Goal: Task Accomplishment & Management: Manage account settings

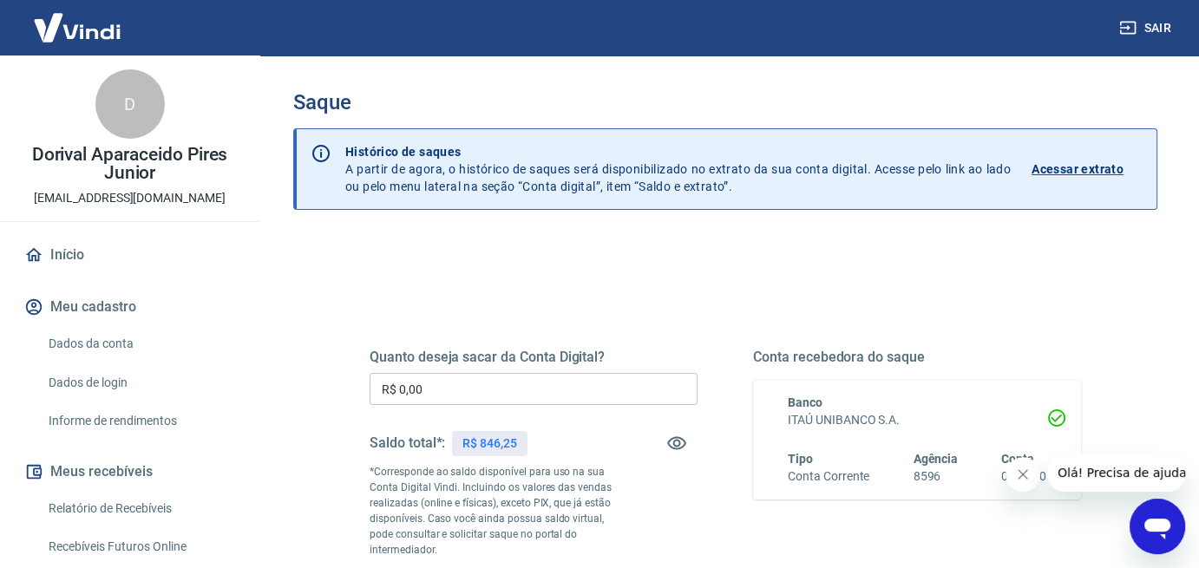
click at [441, 387] on input "R$ 0,00" at bounding box center [533, 389] width 328 height 32
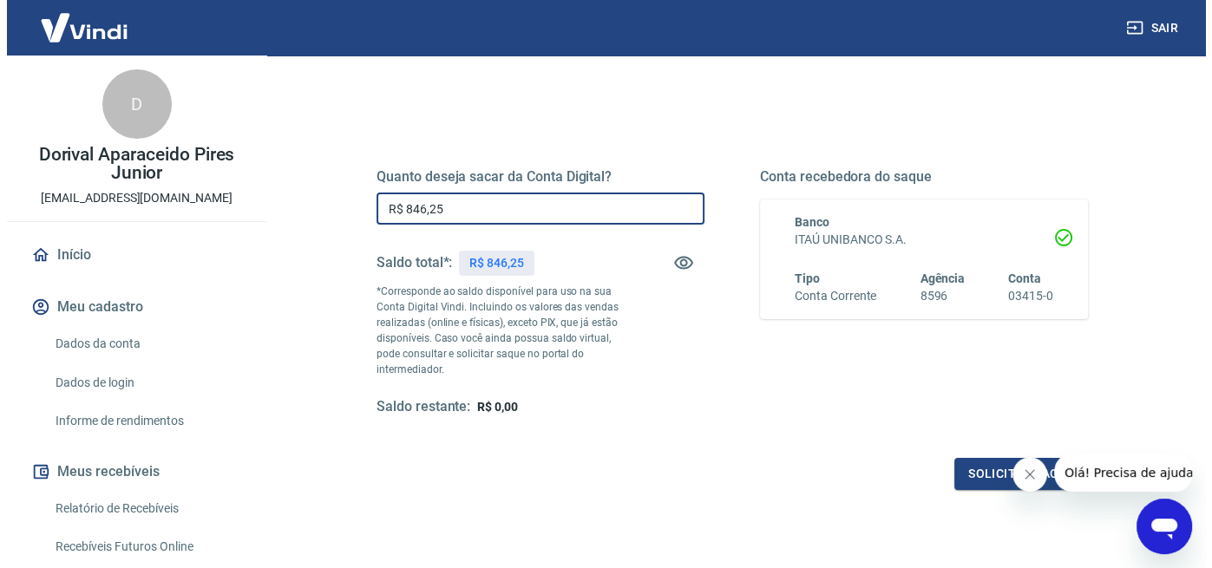
scroll to position [173, 0]
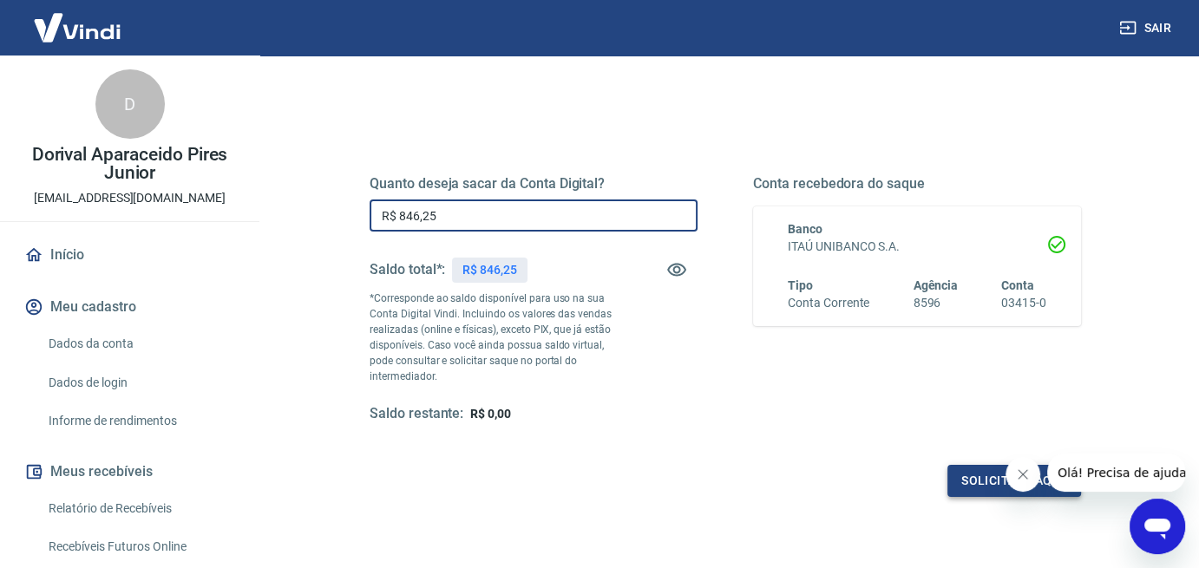
type input "R$ 846,25"
click at [982, 481] on button "Solicitar saque" at bounding box center [1014, 481] width 134 height 32
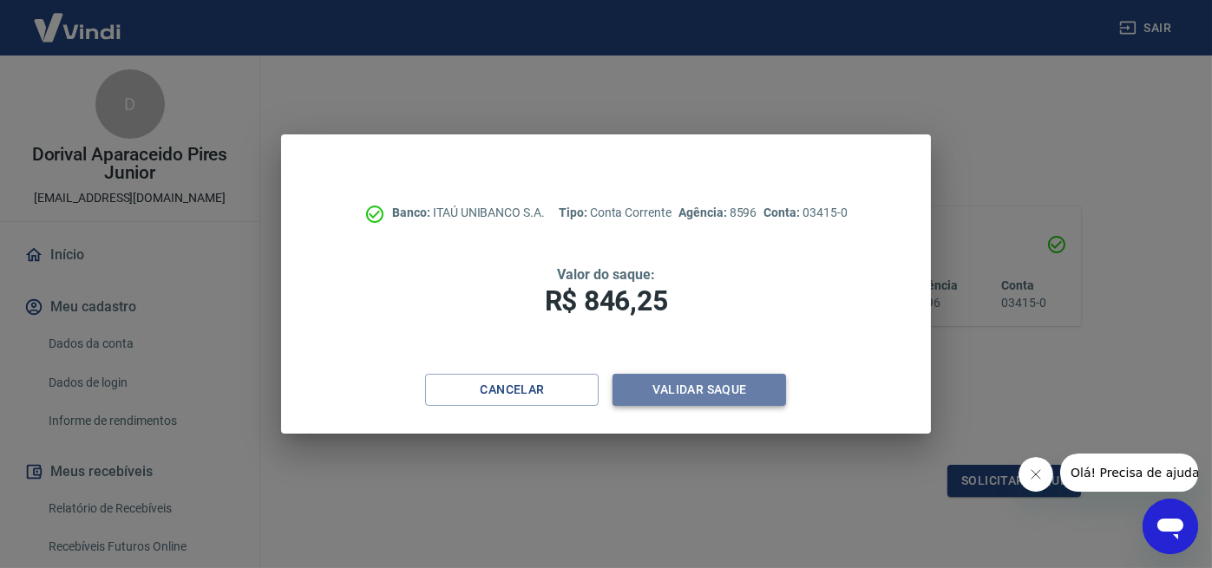
click at [707, 394] on button "Validar saque" at bounding box center [698, 390] width 173 height 32
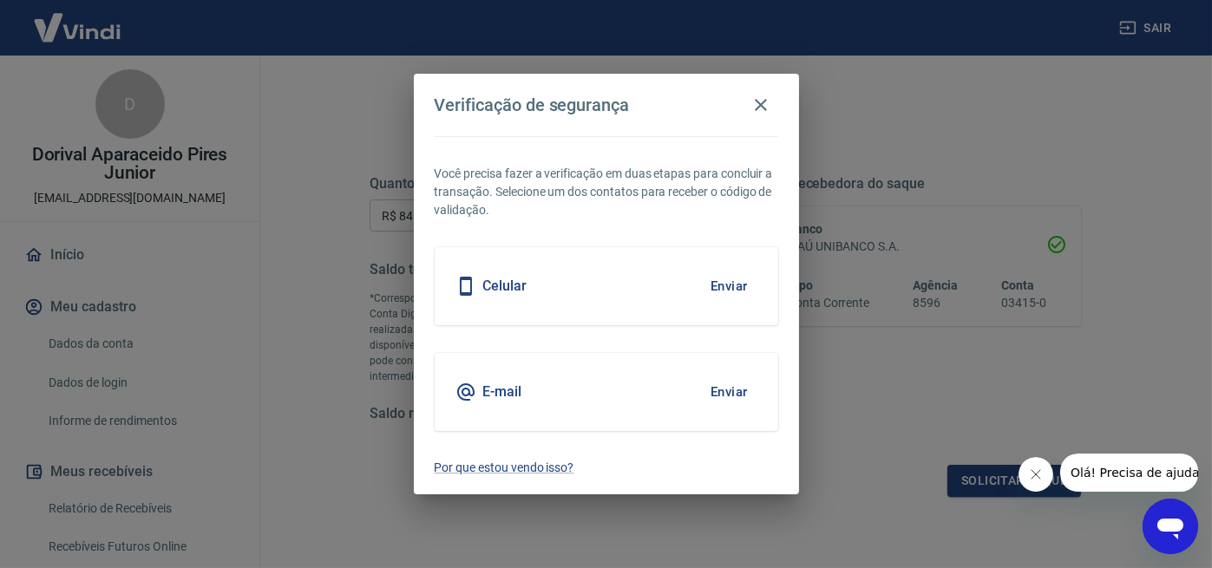
click at [720, 283] on button "Enviar" at bounding box center [729, 286] width 56 height 36
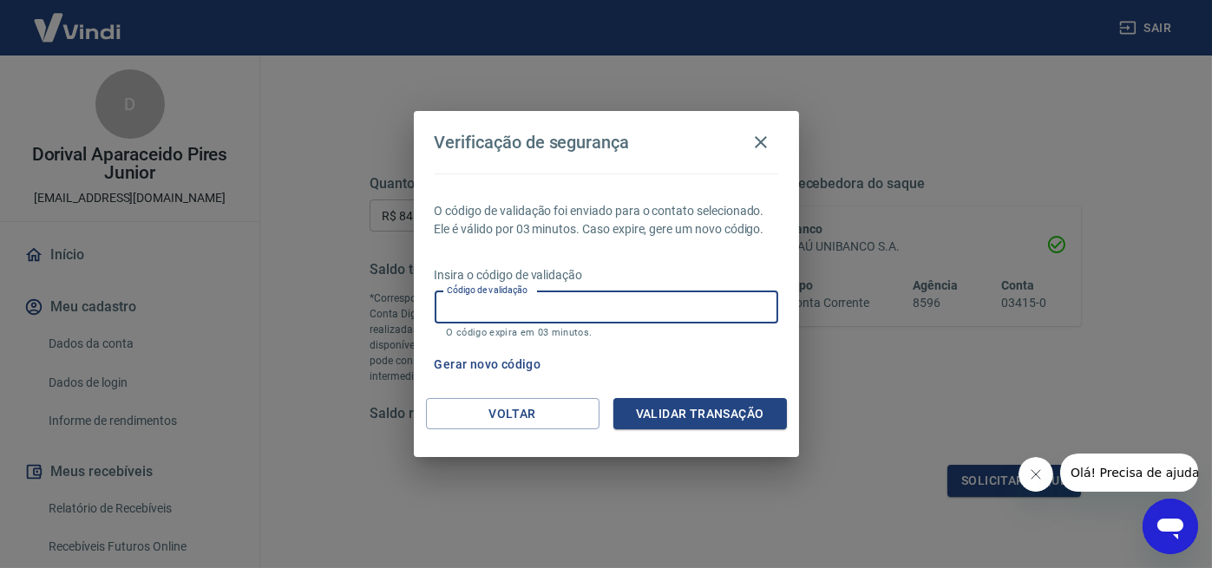
click at [455, 312] on input "Código de validação" at bounding box center [606, 307] width 343 height 32
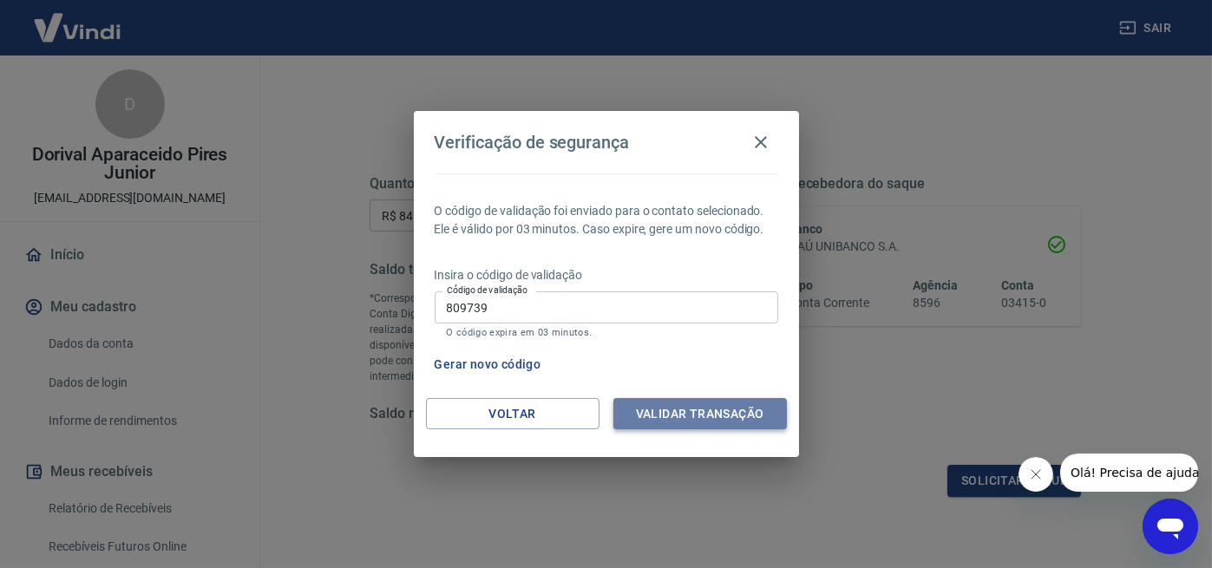
click at [689, 414] on button "Validar transação" at bounding box center [699, 414] width 173 height 32
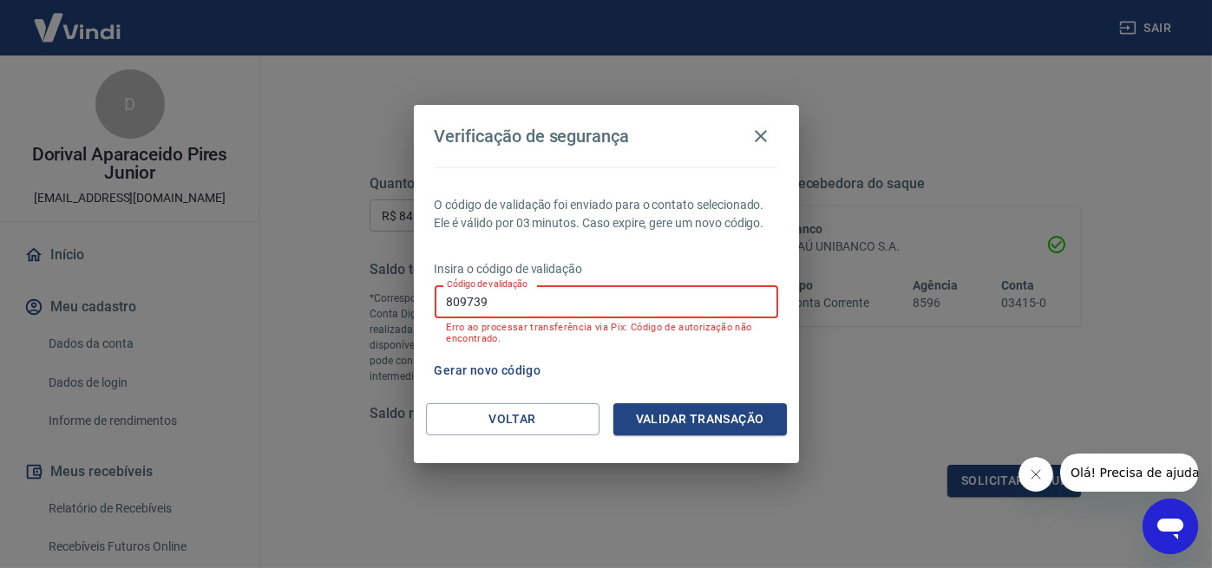
click at [499, 300] on input "809739" at bounding box center [606, 301] width 343 height 32
type input "809738"
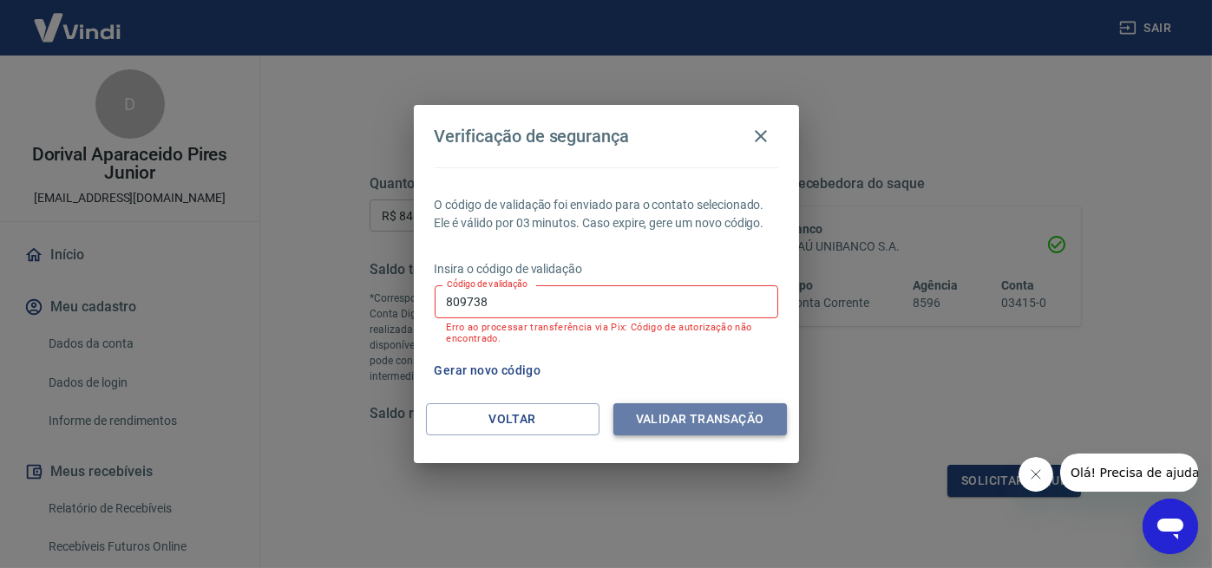
click at [703, 421] on button "Validar transação" at bounding box center [699, 419] width 173 height 32
click at [525, 424] on button "Voltar" at bounding box center [512, 419] width 173 height 32
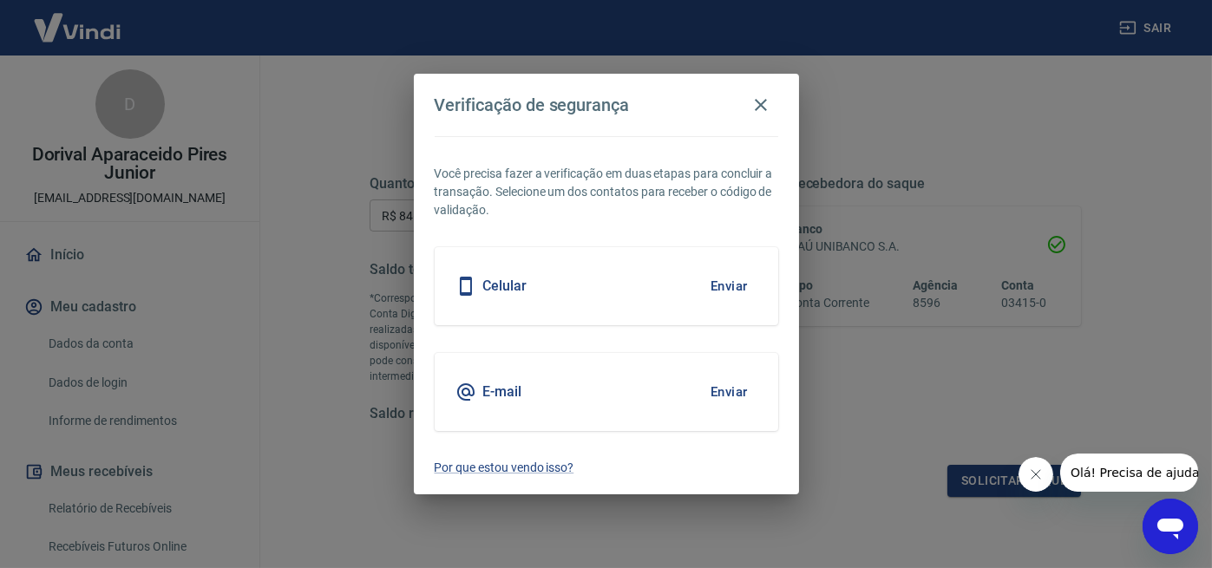
click at [704, 291] on button "Enviar" at bounding box center [729, 286] width 56 height 36
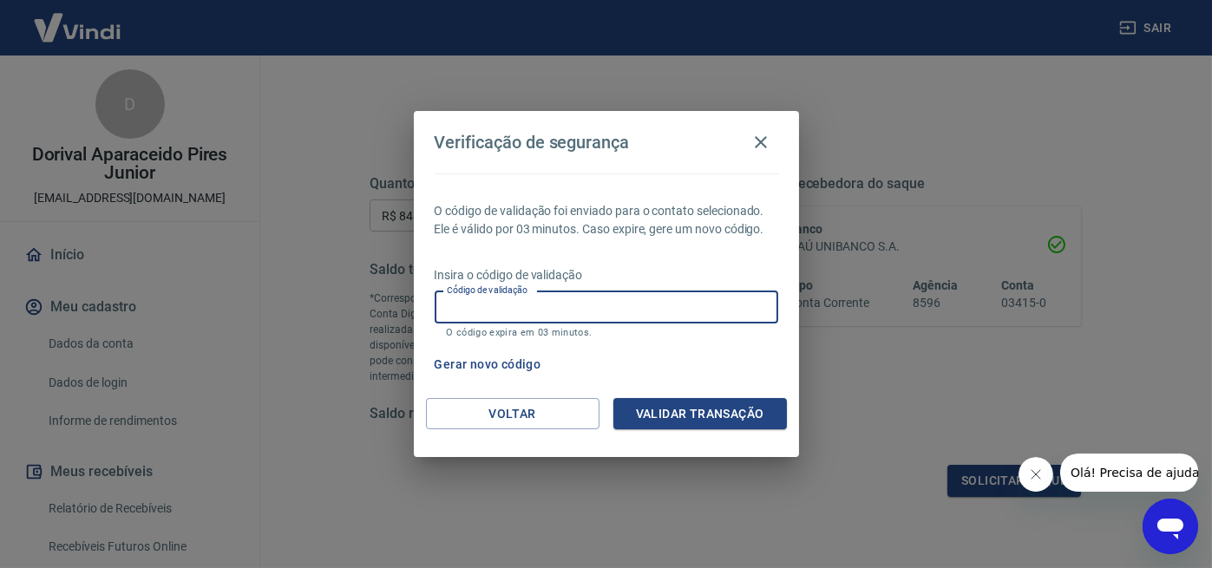
click at [482, 301] on input "Código de validação" at bounding box center [606, 307] width 343 height 32
type input "681464"
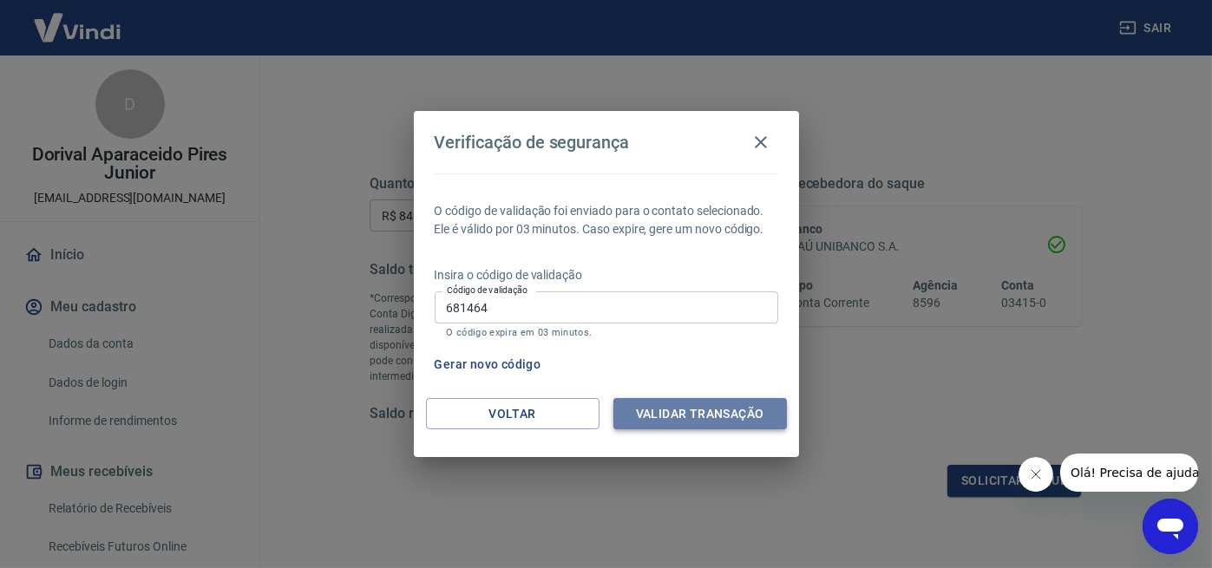
click at [714, 416] on button "Validar transação" at bounding box center [699, 414] width 173 height 32
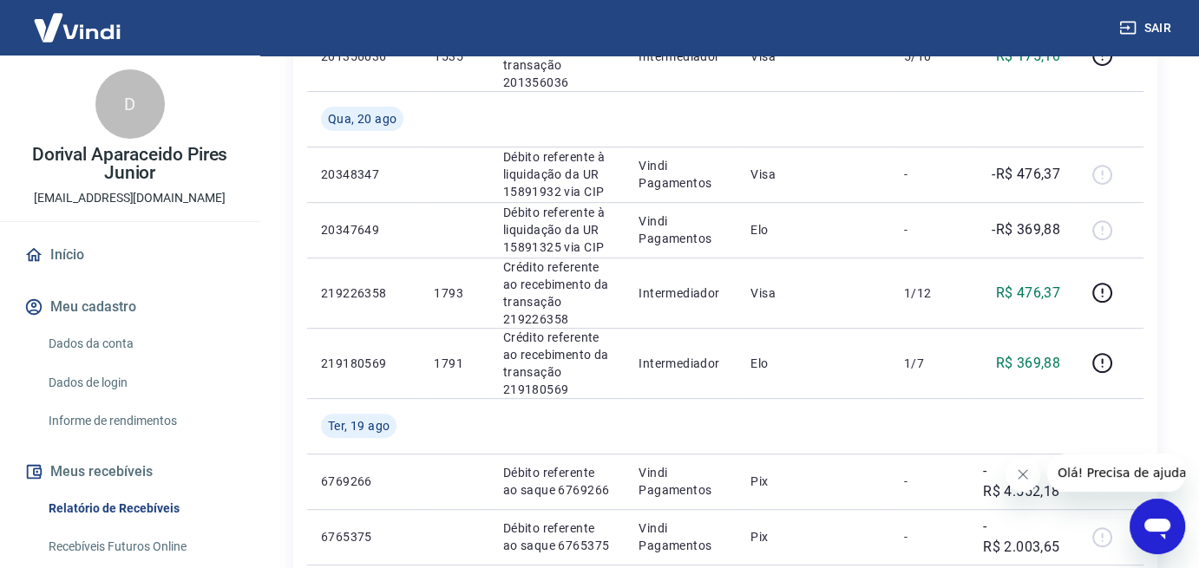
scroll to position [607, 0]
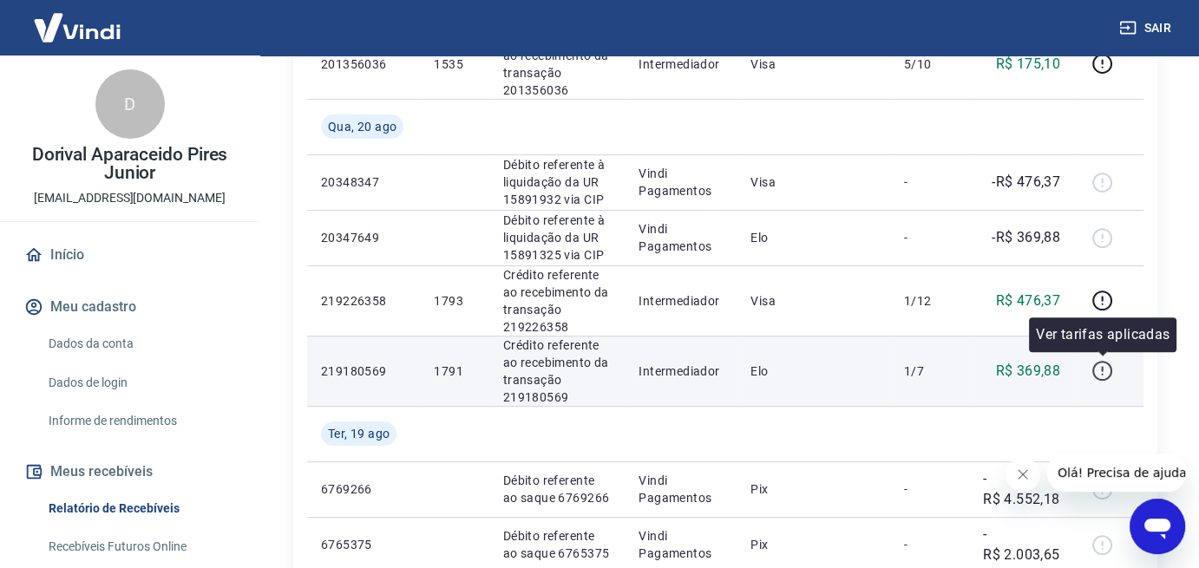
click at [1108, 366] on icon "button" at bounding box center [1102, 371] width 22 height 22
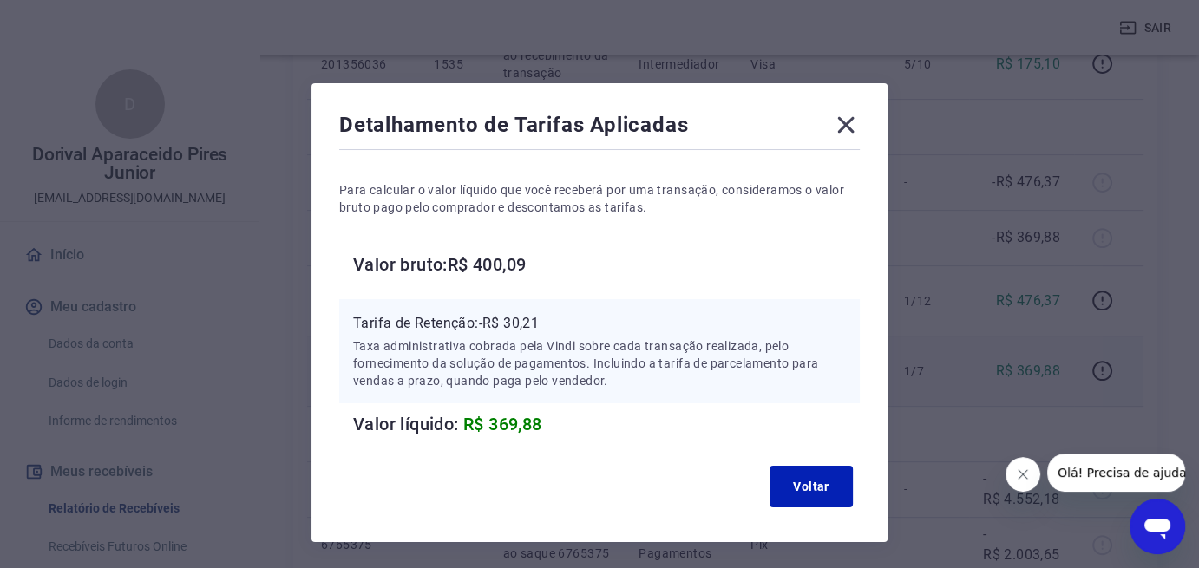
click at [845, 128] on icon at bounding box center [846, 125] width 28 height 28
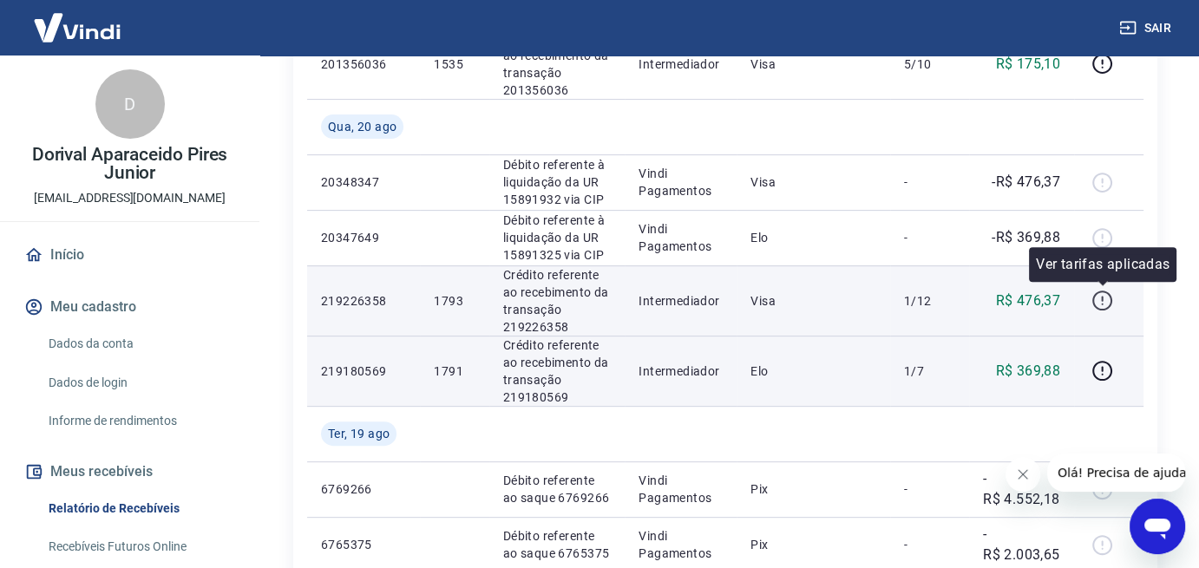
click at [1103, 297] on icon "button" at bounding box center [1102, 301] width 22 height 22
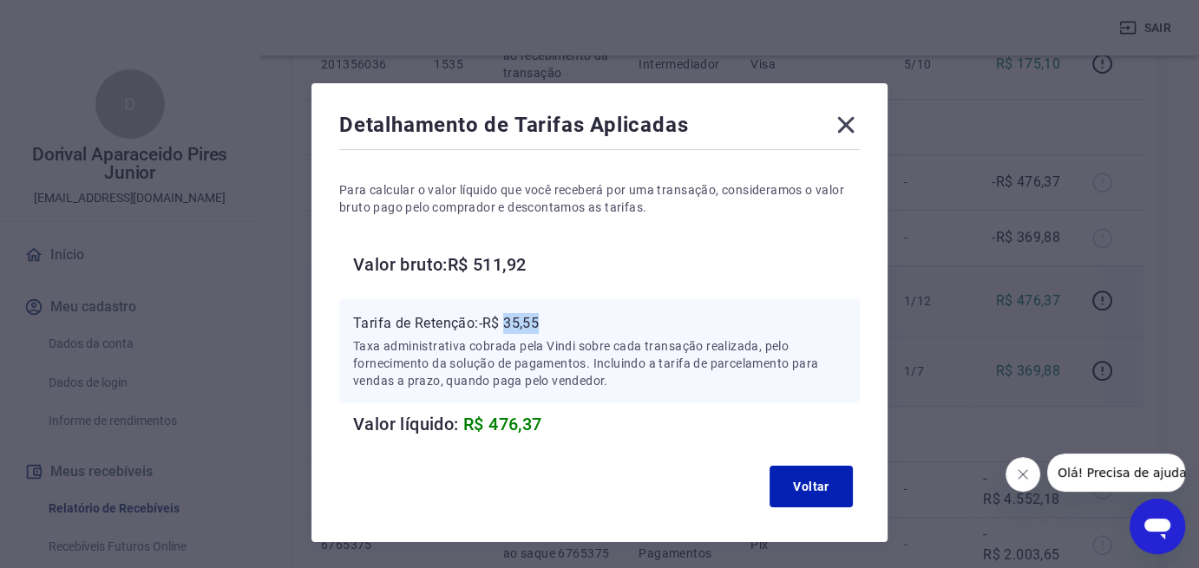
drag, startPoint x: 539, startPoint y: 324, endPoint x: 507, endPoint y: 322, distance: 31.3
click at [507, 322] on p "Tarifa de Retenção: -R$ 35,55" at bounding box center [599, 323] width 493 height 21
copy p "35,55"
click at [840, 129] on icon at bounding box center [846, 125] width 16 height 16
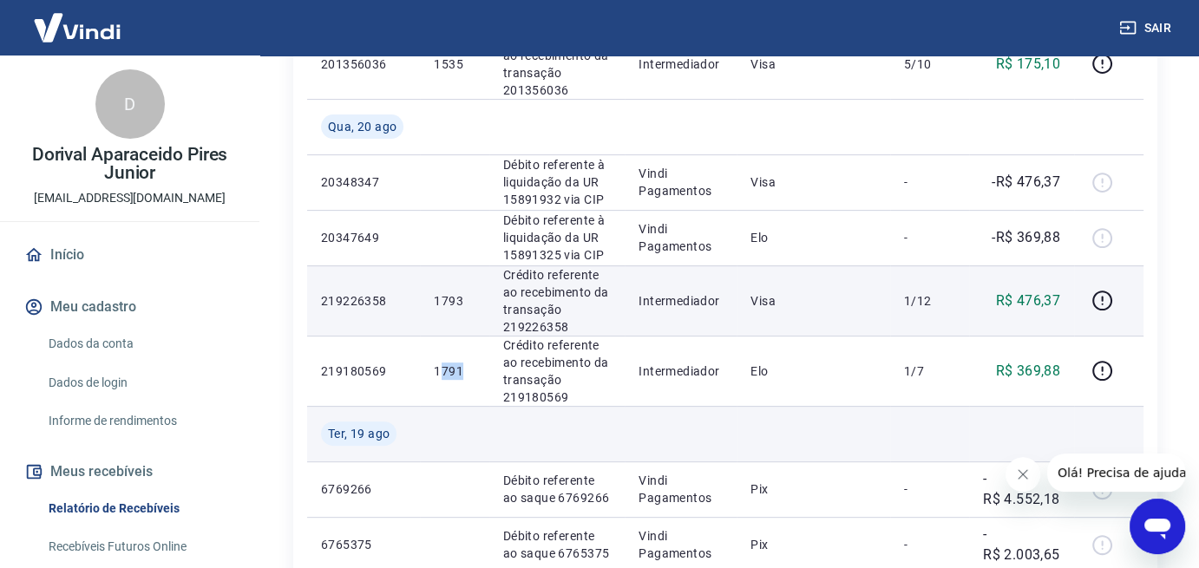
drag, startPoint x: 463, startPoint y: 366, endPoint x: 479, endPoint y: 413, distance: 49.4
click at [439, 375] on p "1791" at bounding box center [454, 371] width 41 height 17
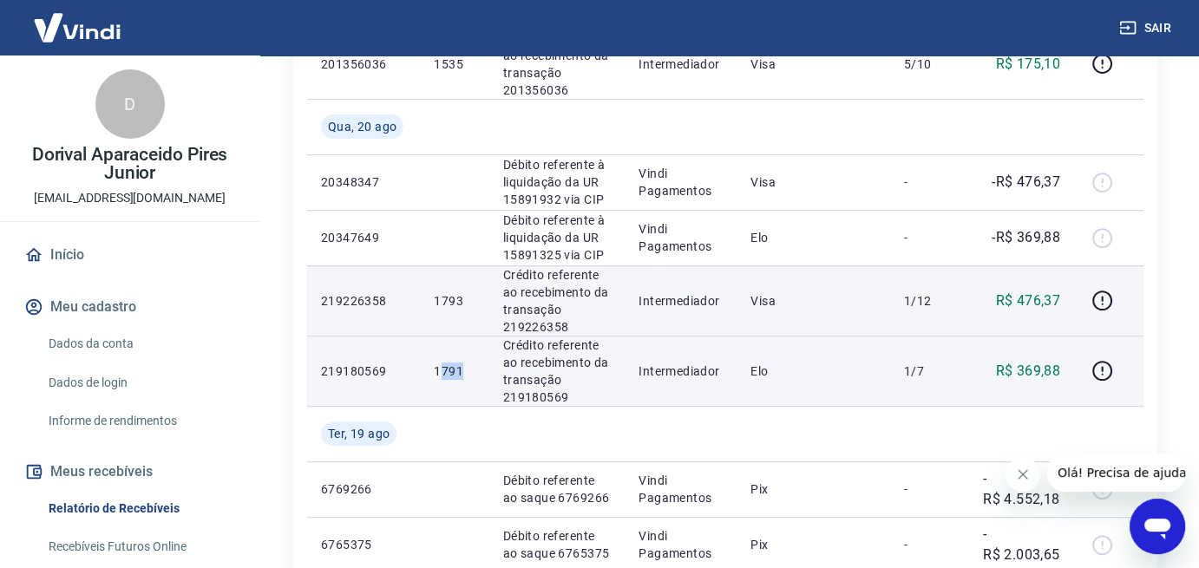
click at [461, 393] on td "1791" at bounding box center [454, 371] width 69 height 70
click at [1103, 370] on icon "button" at bounding box center [1102, 371] width 22 height 22
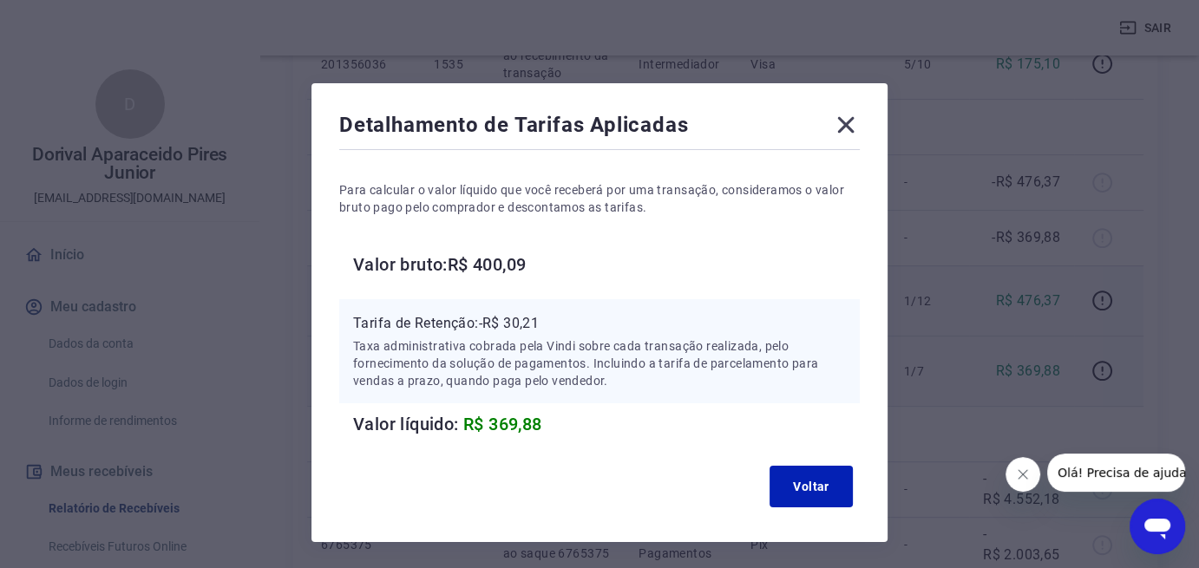
click at [848, 123] on icon at bounding box center [846, 125] width 16 height 16
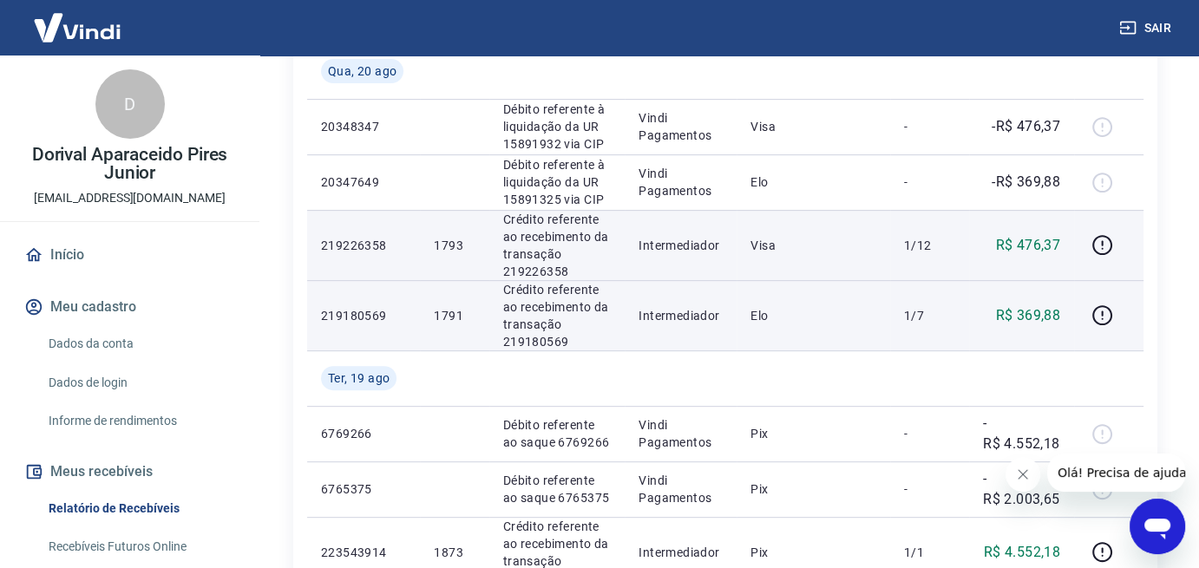
scroll to position [781, 0]
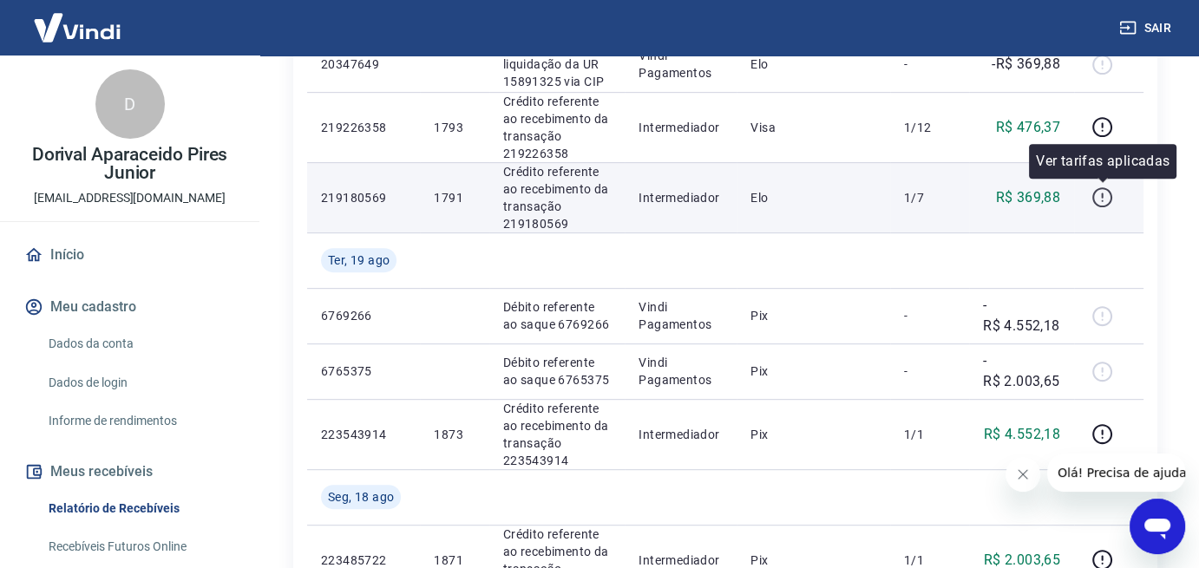
click at [1101, 197] on icon "button" at bounding box center [1102, 197] width 22 height 22
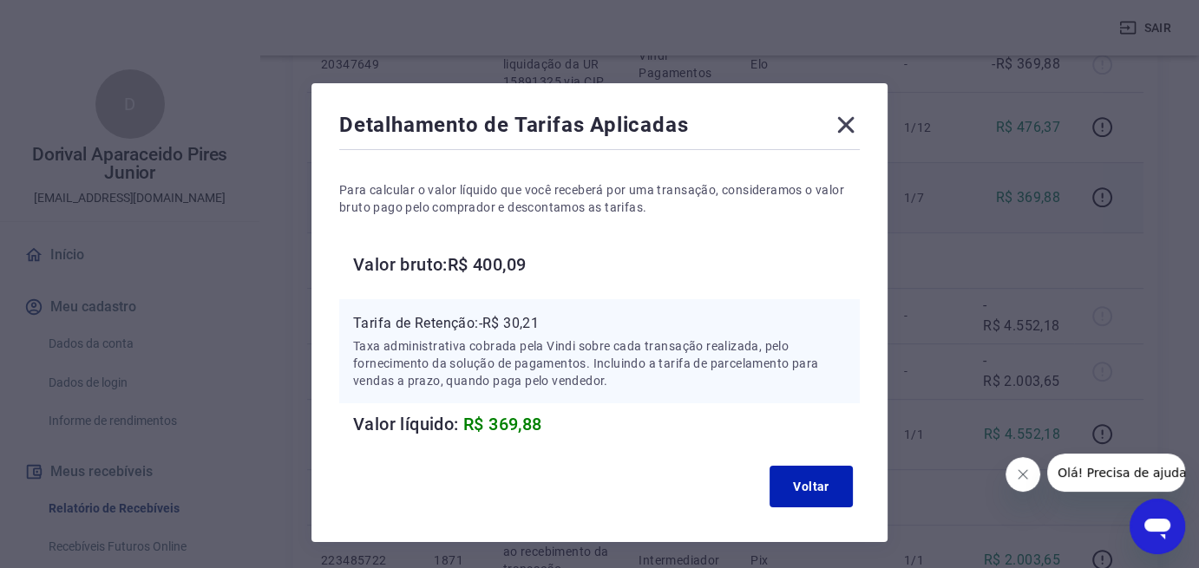
click at [847, 129] on icon at bounding box center [846, 125] width 28 height 28
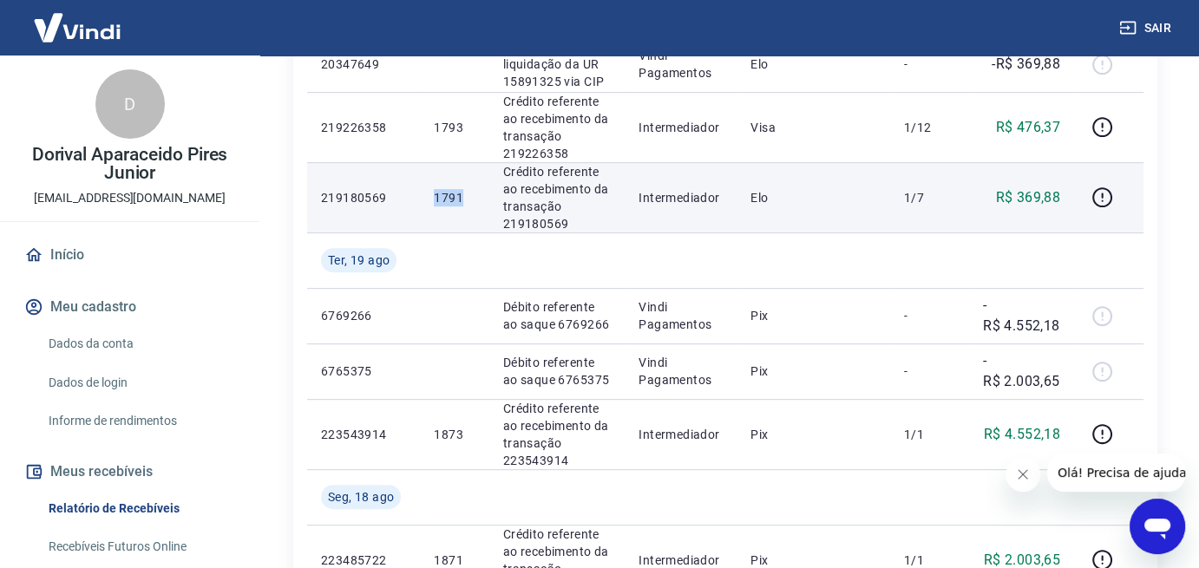
drag, startPoint x: 465, startPoint y: 193, endPoint x: 420, endPoint y: 200, distance: 45.6
click at [423, 193] on td "1791" at bounding box center [454, 197] width 69 height 70
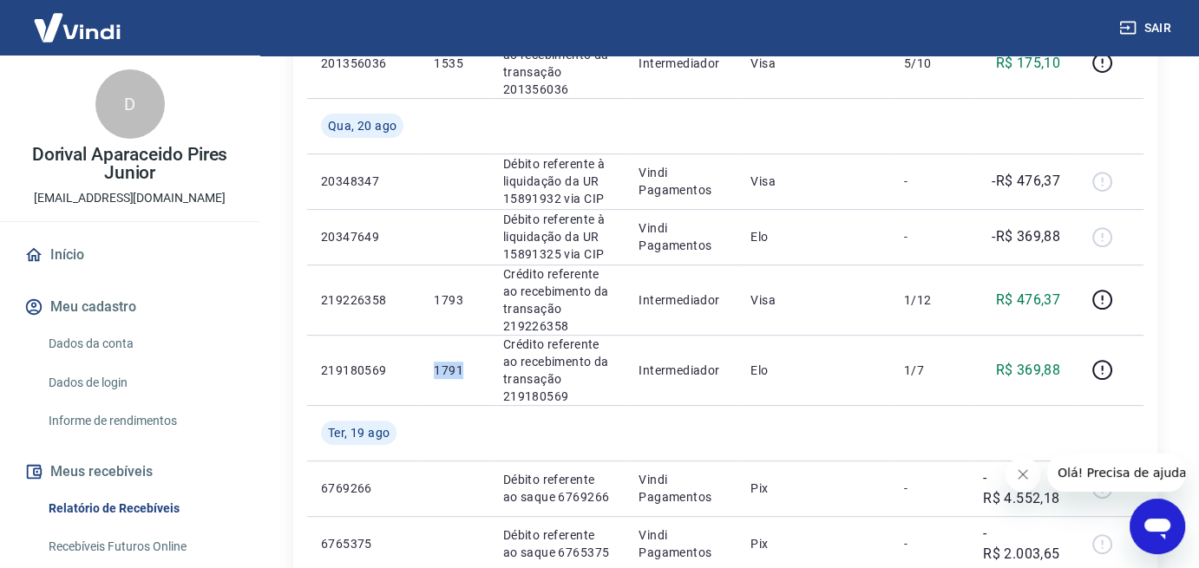
scroll to position [607, 0]
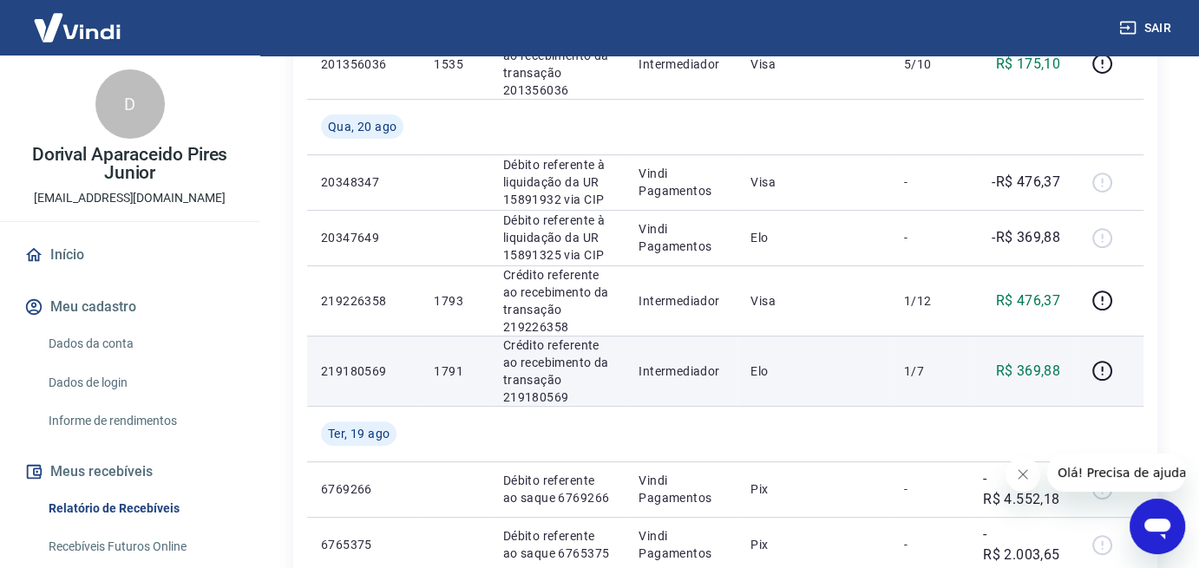
click at [548, 370] on p "Crédito referente ao recebimento da transação 219180569" at bounding box center [557, 371] width 108 height 69
click at [459, 363] on p "1791" at bounding box center [454, 371] width 41 height 17
click at [1101, 370] on icon "button" at bounding box center [1102, 371] width 22 height 22
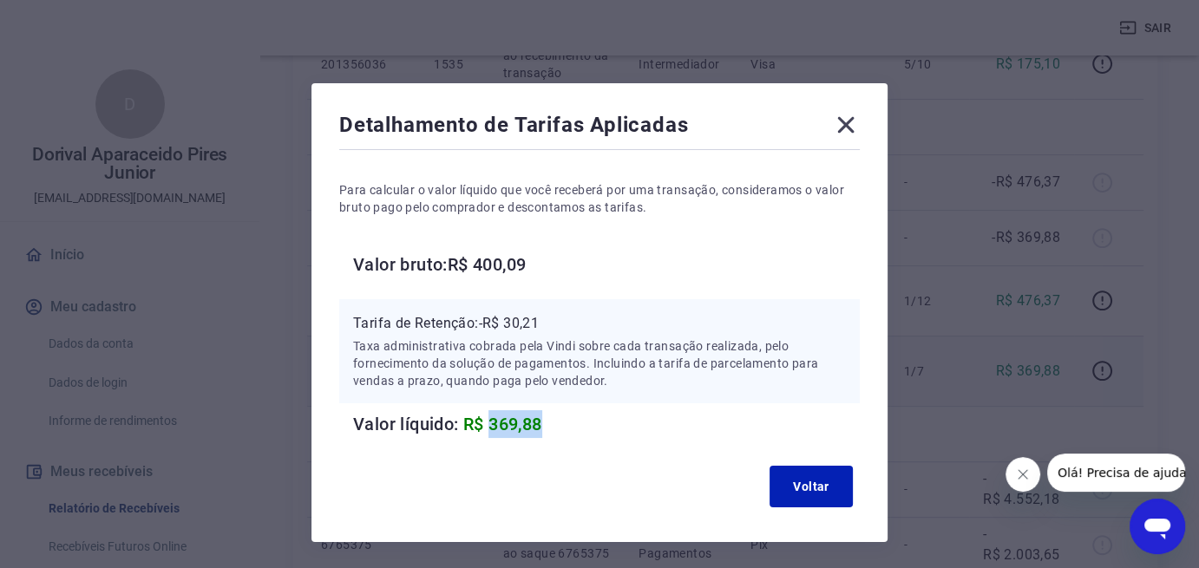
drag, startPoint x: 547, startPoint y: 420, endPoint x: 490, endPoint y: 422, distance: 57.3
click at [490, 422] on h6 "Valor líquido: R$ 369,88" at bounding box center [606, 424] width 507 height 28
click at [812, 494] on button "Voltar" at bounding box center [810, 487] width 83 height 42
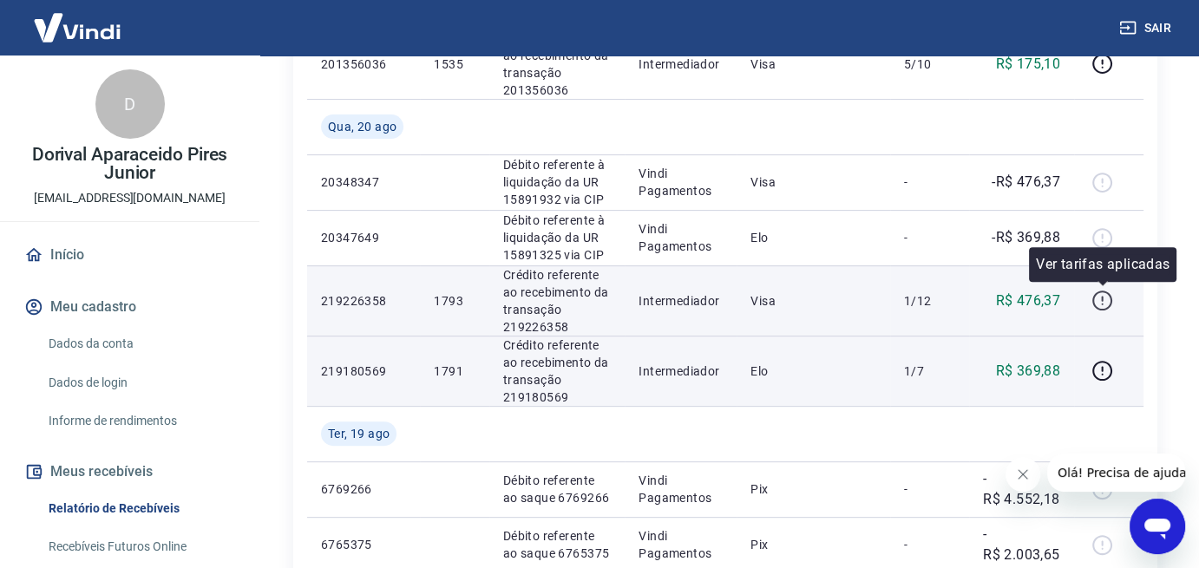
click at [1109, 297] on icon "button" at bounding box center [1102, 301] width 22 height 22
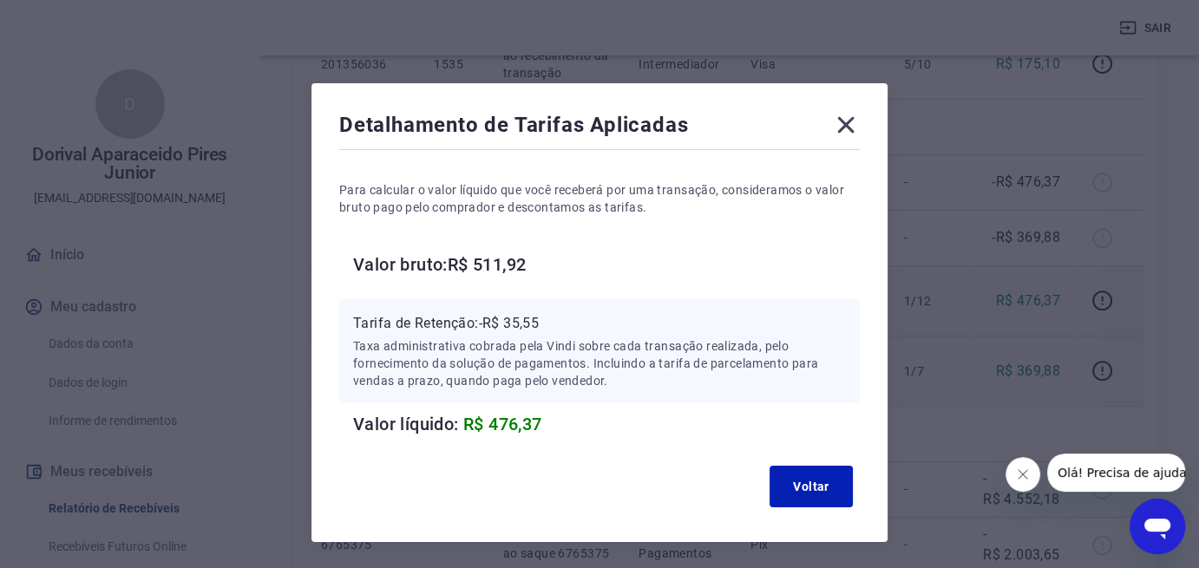
click at [843, 126] on icon at bounding box center [846, 125] width 16 height 16
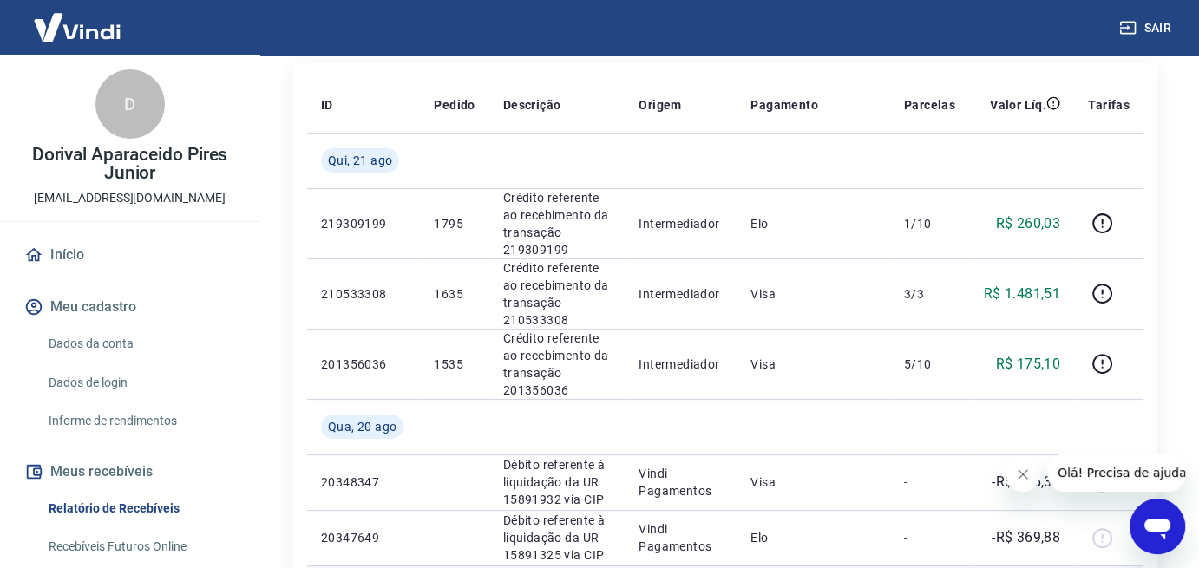
scroll to position [260, 0]
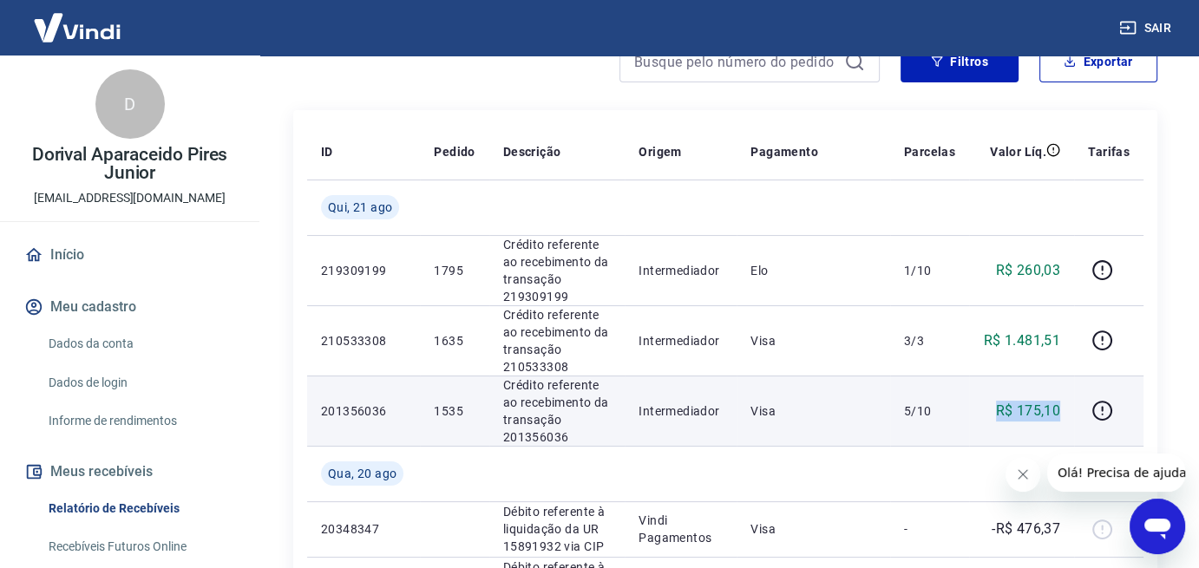
drag, startPoint x: 1066, startPoint y: 411, endPoint x: 970, endPoint y: 413, distance: 96.3
click at [970, 413] on td "R$ 175,10" at bounding box center [1021, 411] width 105 height 70
click at [1102, 412] on icon "button" at bounding box center [1102, 411] width 22 height 22
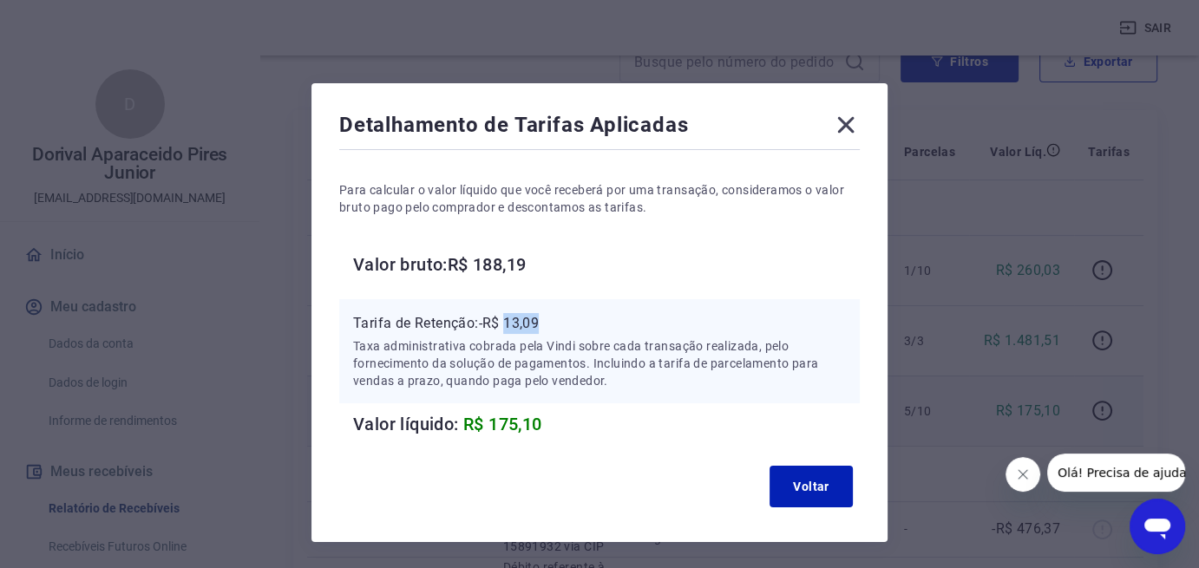
drag, startPoint x: 545, startPoint y: 324, endPoint x: 507, endPoint y: 325, distance: 37.3
click at [507, 325] on p "Tarifa de Retenção: -R$ 13,09" at bounding box center [599, 323] width 493 height 21
click at [840, 125] on icon at bounding box center [846, 125] width 28 height 28
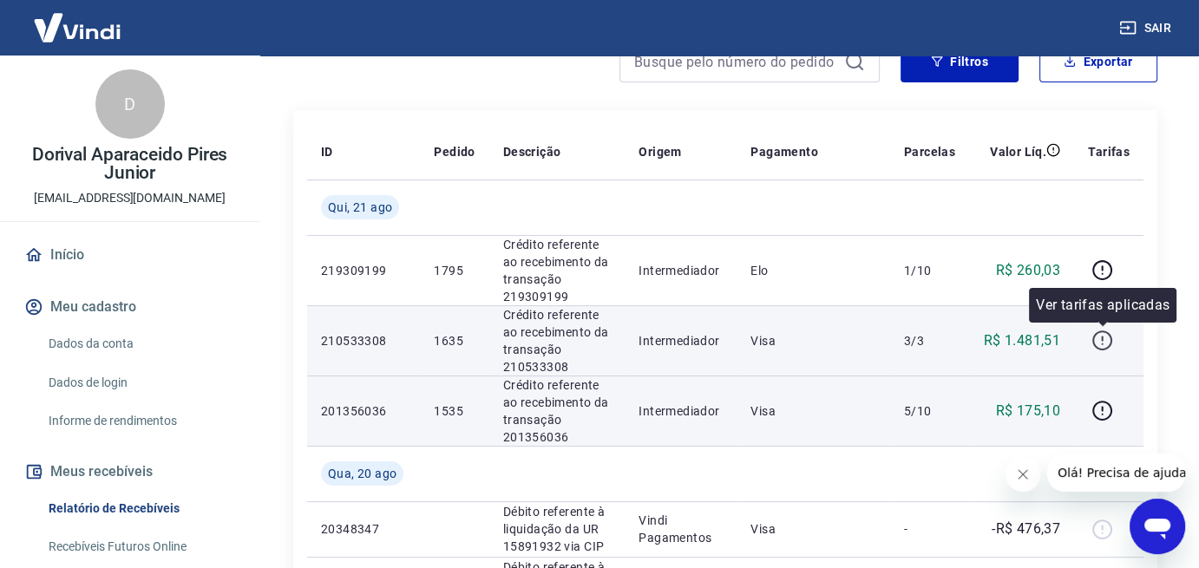
click at [1102, 343] on icon "button" at bounding box center [1102, 344] width 2 height 2
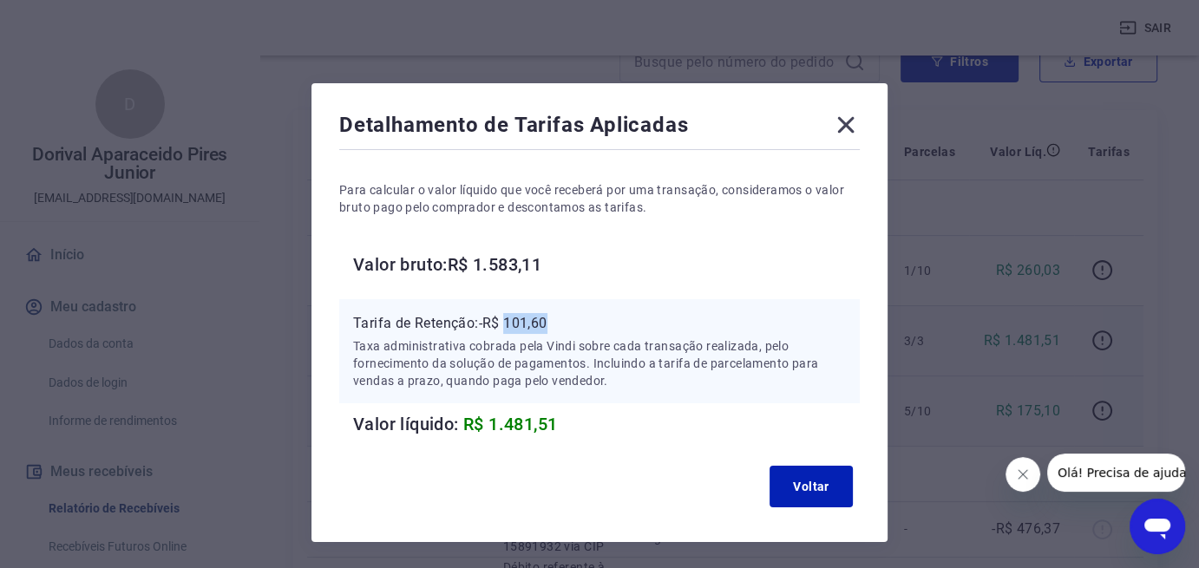
drag, startPoint x: 553, startPoint y: 319, endPoint x: 508, endPoint y: 317, distance: 45.1
click at [508, 317] on p "Tarifa de Retenção: -R$ 101,60" at bounding box center [599, 323] width 493 height 21
copy p "101,60"
click at [847, 121] on icon at bounding box center [846, 125] width 16 height 16
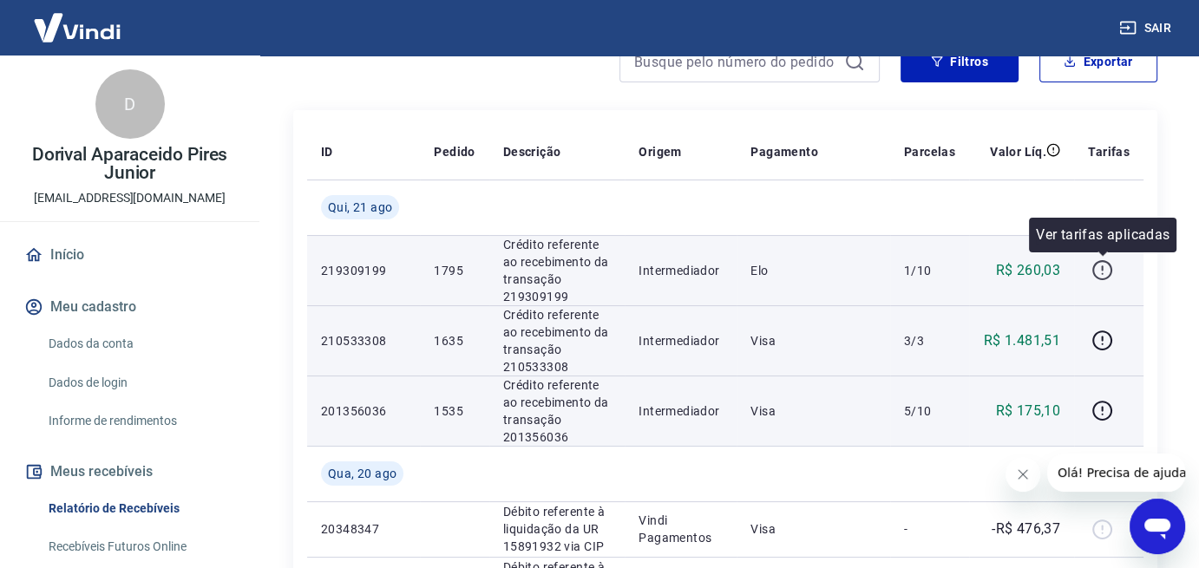
click at [1100, 266] on icon "button" at bounding box center [1102, 270] width 22 height 22
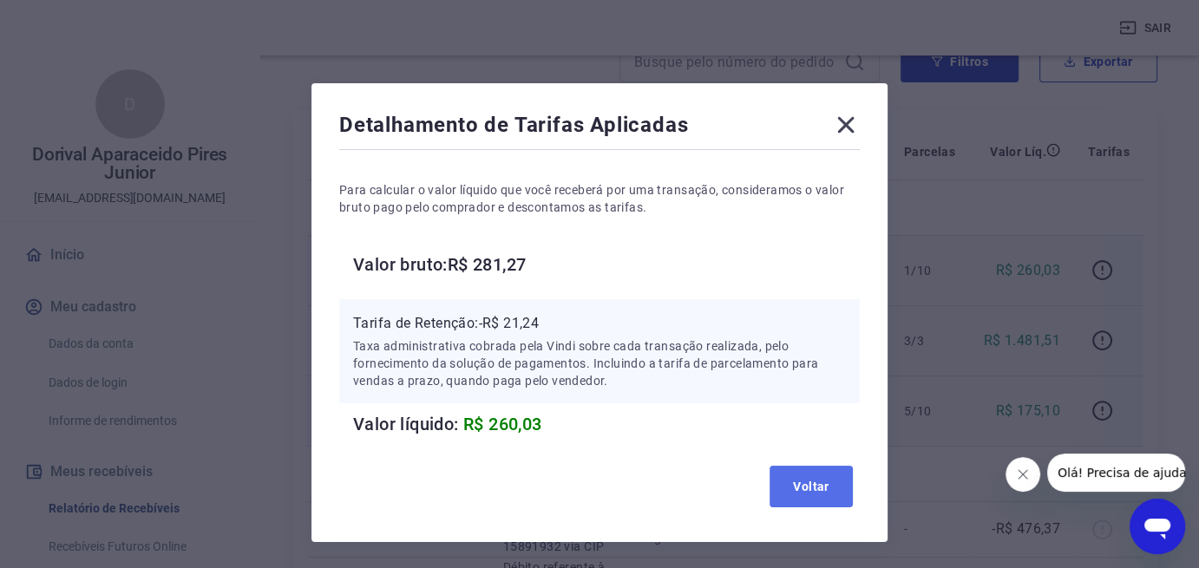
click at [834, 486] on button "Voltar" at bounding box center [810, 487] width 83 height 42
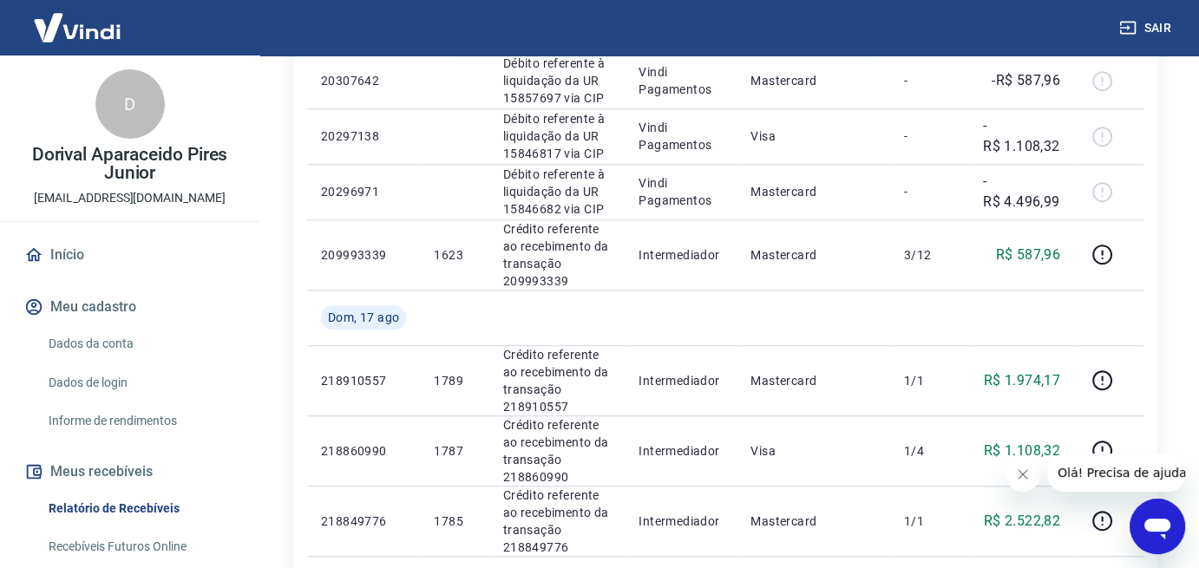
scroll to position [1388, 0]
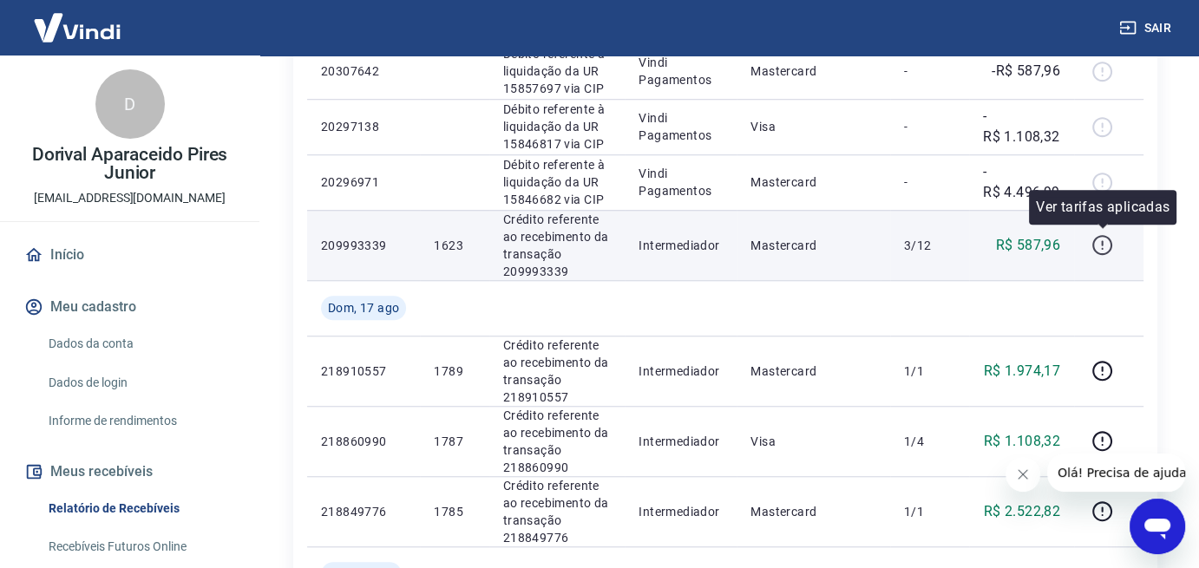
click at [1098, 241] on icon "button" at bounding box center [1102, 245] width 22 height 22
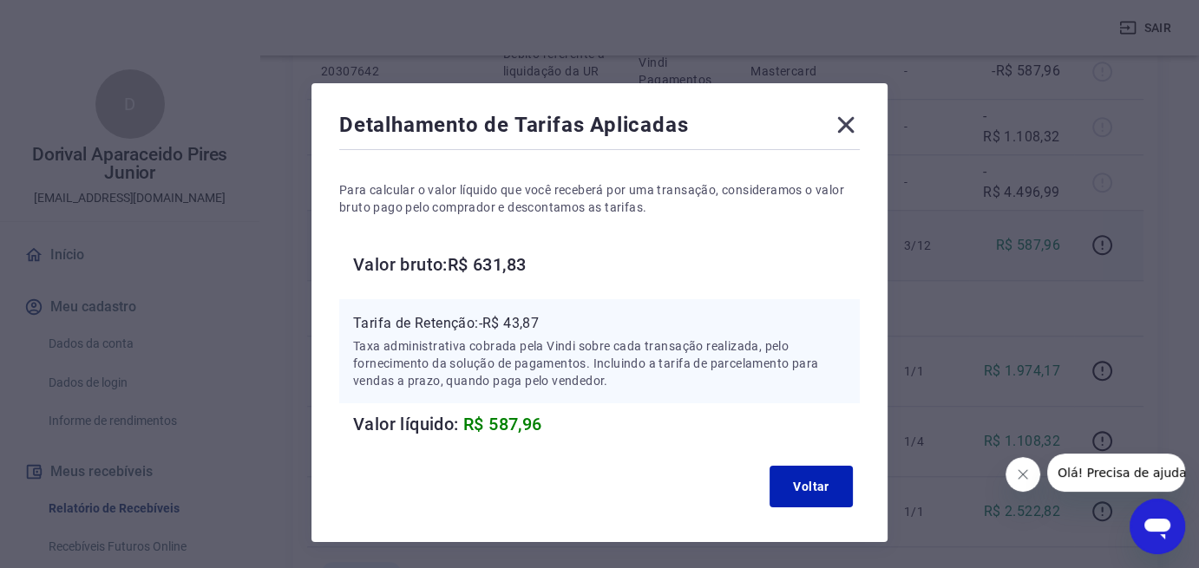
click at [847, 123] on icon at bounding box center [846, 125] width 16 height 16
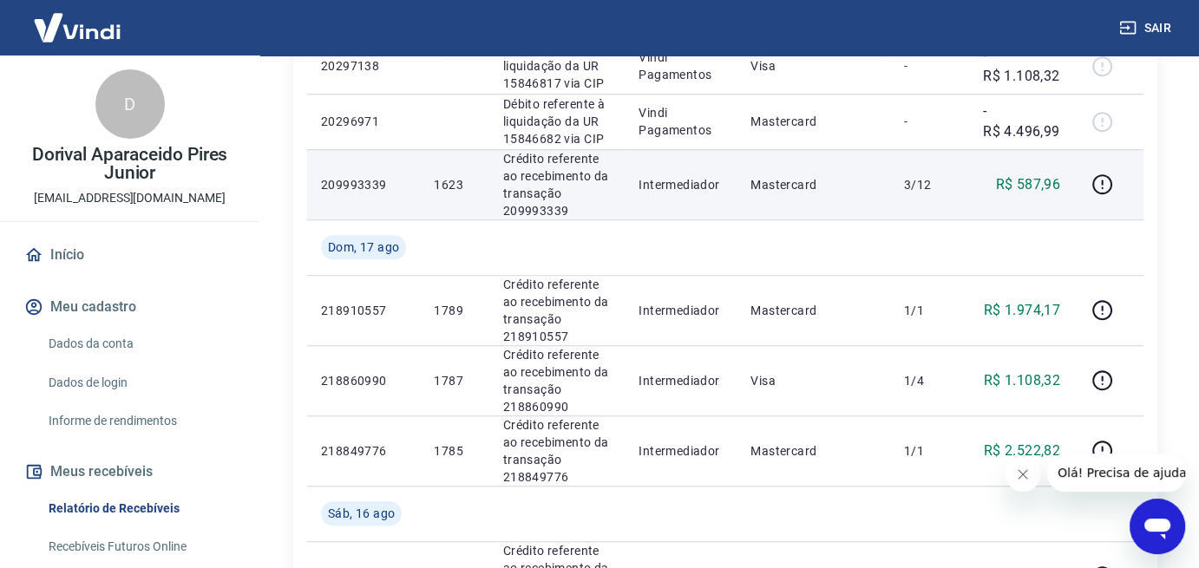
scroll to position [1474, 0]
